Goal: Task Accomplishment & Management: Use online tool/utility

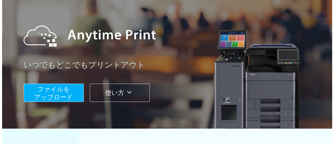
scroll to position [55, 0]
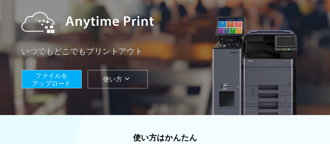
click at [52, 79] on span "ファイルを ​​アップロード" at bounding box center [51, 79] width 39 height 15
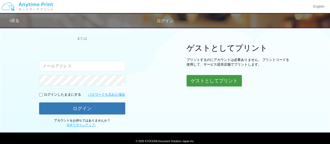
click at [193, 77] on button "ゲストとしてプリント" at bounding box center [213, 80] width 55 height 11
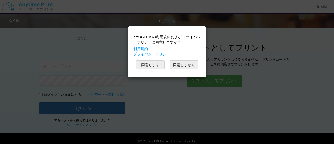
click at [144, 64] on button "同意します" at bounding box center [150, 64] width 29 height 9
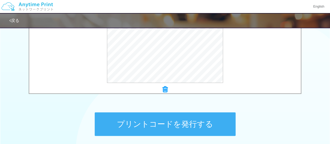
scroll to position [209, 0]
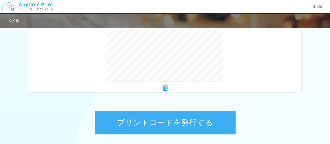
click at [167, 121] on button "プリントコードを発行する" at bounding box center [165, 122] width 141 height 23
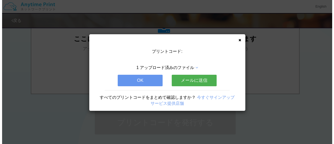
scroll to position [0, 0]
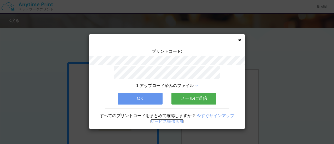
click at [163, 120] on link "サービス提供店舗" at bounding box center [166, 121] width 33 height 4
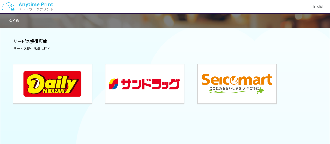
click at [28, 8] on img at bounding box center [27, 6] width 56 height 18
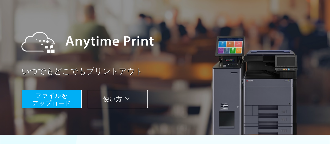
click at [48, 101] on span "ファイルを ​​アップロード" at bounding box center [51, 99] width 39 height 15
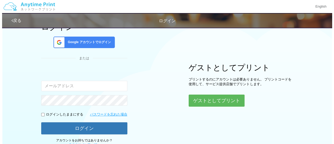
scroll to position [62, 0]
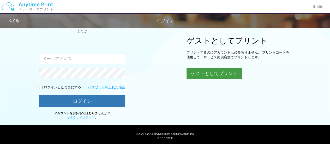
click at [211, 73] on button "ゲストとしてプリント" at bounding box center [213, 73] width 55 height 11
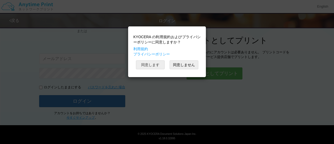
click at [147, 63] on button "同意します" at bounding box center [150, 64] width 29 height 9
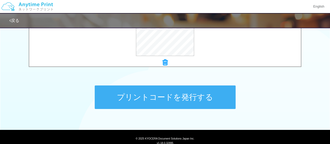
scroll to position [235, 0]
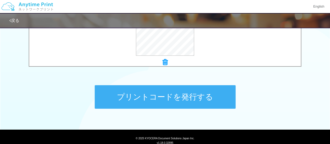
click at [173, 99] on button "プリントコードを発行する" at bounding box center [165, 96] width 141 height 23
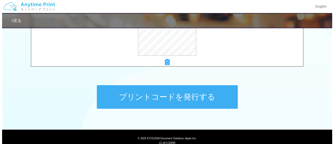
scroll to position [0, 0]
